Goal: Find specific page/section: Find specific page/section

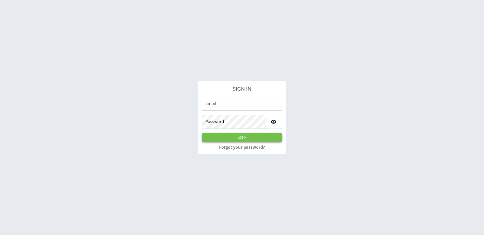
type input "**********"
click at [250, 136] on button "Login" at bounding box center [242, 137] width 80 height 9
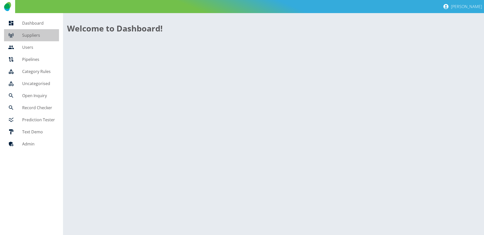
click at [35, 39] on link "Suppliers" at bounding box center [31, 35] width 55 height 12
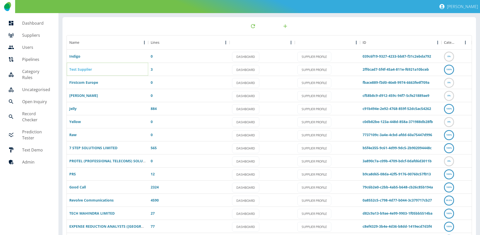
click at [76, 69] on link "Test Supplier" at bounding box center [80, 69] width 23 height 5
